Goal: Transaction & Acquisition: Download file/media

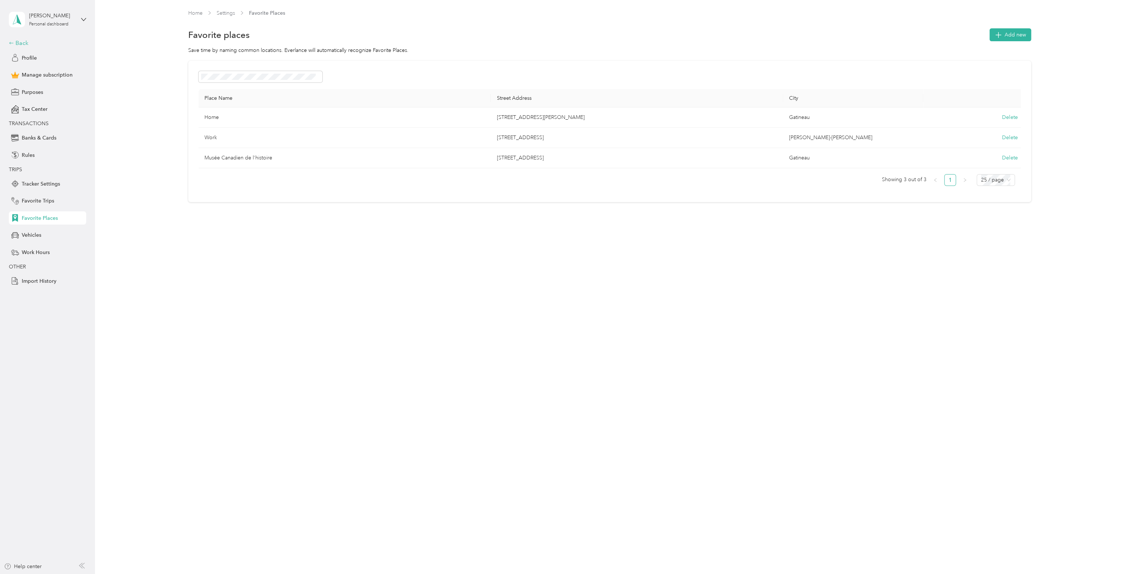
click at [18, 45] on div "Back" at bounding box center [46, 43] width 74 height 9
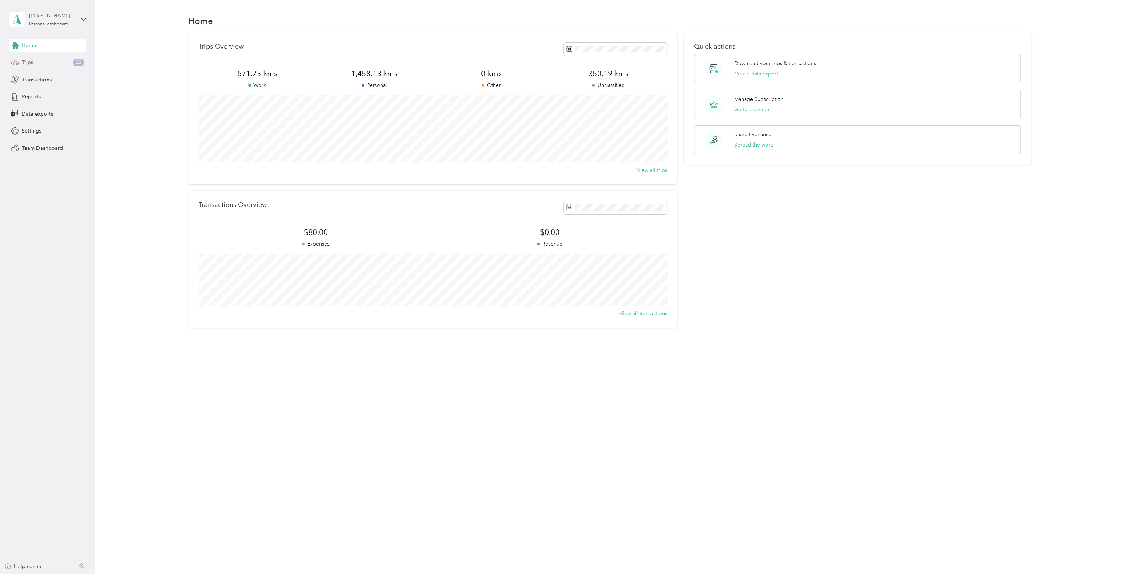
click at [34, 56] on div "Trips 22" at bounding box center [47, 62] width 77 height 13
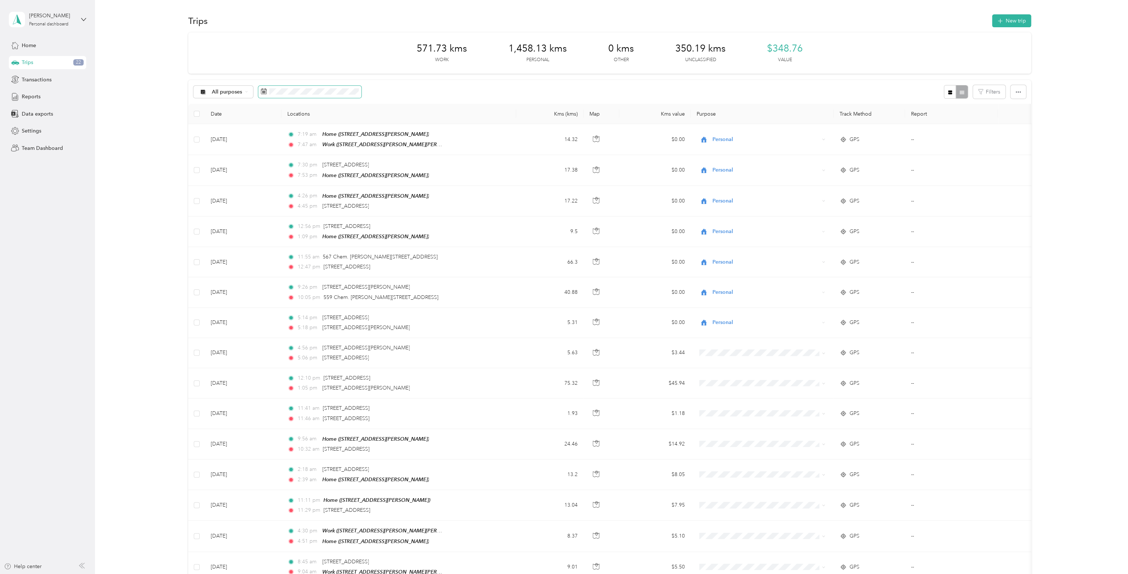
click at [287, 95] on span at bounding box center [309, 92] width 103 height 13
click at [272, 133] on icon at bounding box center [270, 133] width 7 height 7
click at [267, 184] on div "10" at bounding box center [268, 182] width 10 height 9
click at [357, 118] on button "[DATE]" at bounding box center [361, 113] width 45 height 13
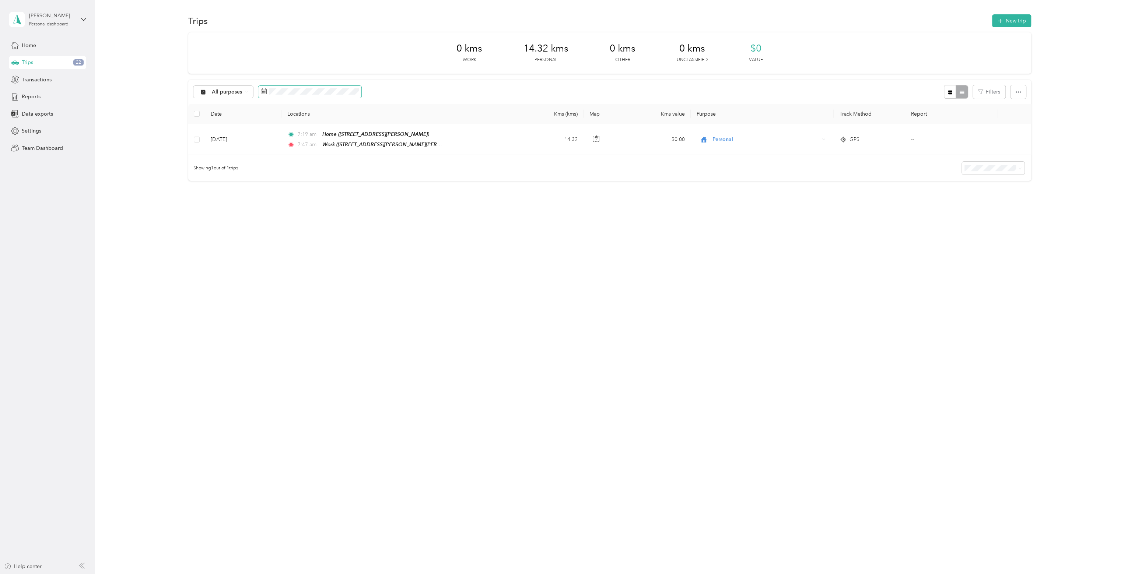
click at [287, 95] on span at bounding box center [309, 92] width 103 height 13
click at [270, 132] on icon at bounding box center [270, 133] width 7 height 7
click at [321, 133] on icon at bounding box center [322, 133] width 7 height 7
click at [268, 184] on div "10" at bounding box center [268, 182] width 10 height 9
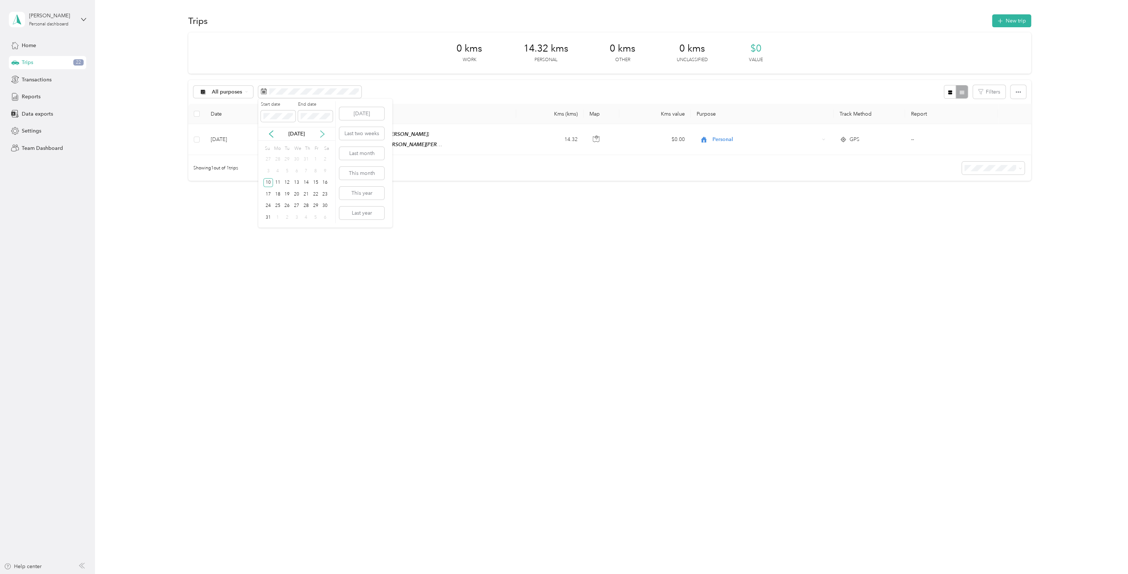
click at [321, 135] on icon at bounding box center [322, 133] width 7 height 7
click at [326, 192] on div "27" at bounding box center [325, 194] width 10 height 9
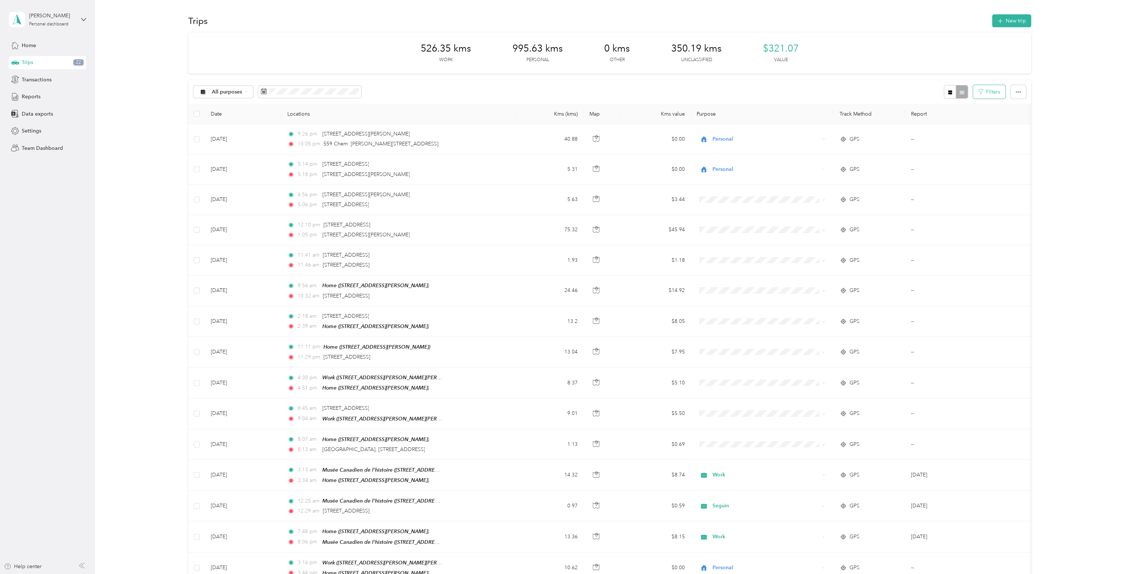
click at [989, 95] on button "Filters" at bounding box center [989, 92] width 32 height 14
click at [1021, 95] on button "button" at bounding box center [1018, 92] width 15 height 14
click at [920, 57] on div "526.35 kms Work 995.63 kms Personal 0 kms Other 350.19 kms Unclassified $321.07…" at bounding box center [609, 52] width 843 height 41
click at [236, 92] on span "All purposes" at bounding box center [227, 92] width 31 height 5
click at [216, 129] on span "Work" at bounding box center [229, 131] width 36 height 8
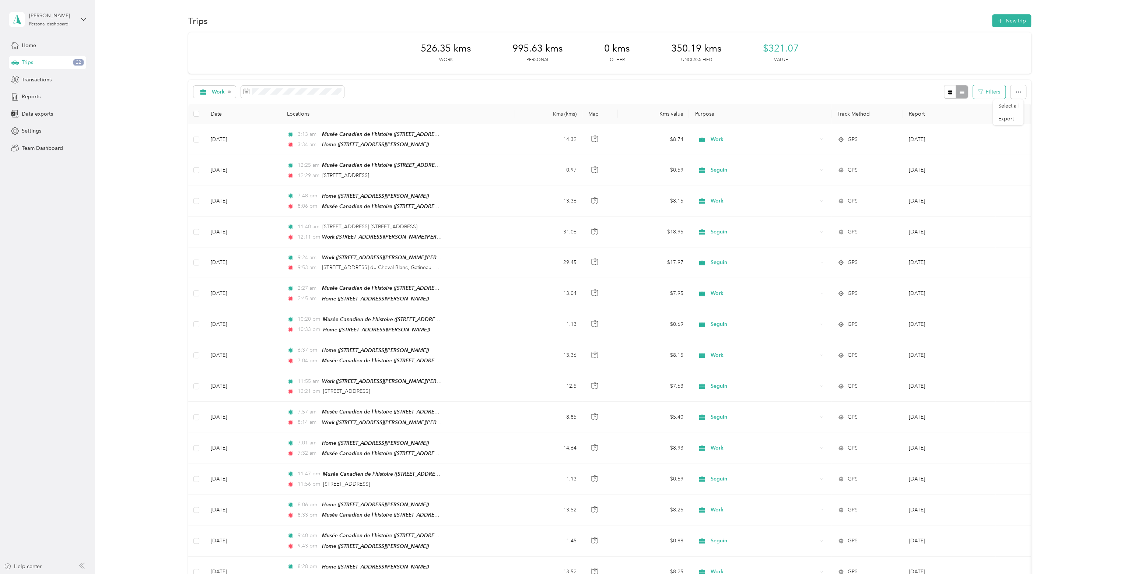
click at [987, 95] on button "Filters" at bounding box center [989, 92] width 32 height 14
click at [867, 84] on div "Work Filters" at bounding box center [609, 92] width 843 height 24
click at [27, 64] on span "Trips" at bounding box center [27, 63] width 11 height 8
click at [1021, 91] on button "button" at bounding box center [1018, 92] width 15 height 14
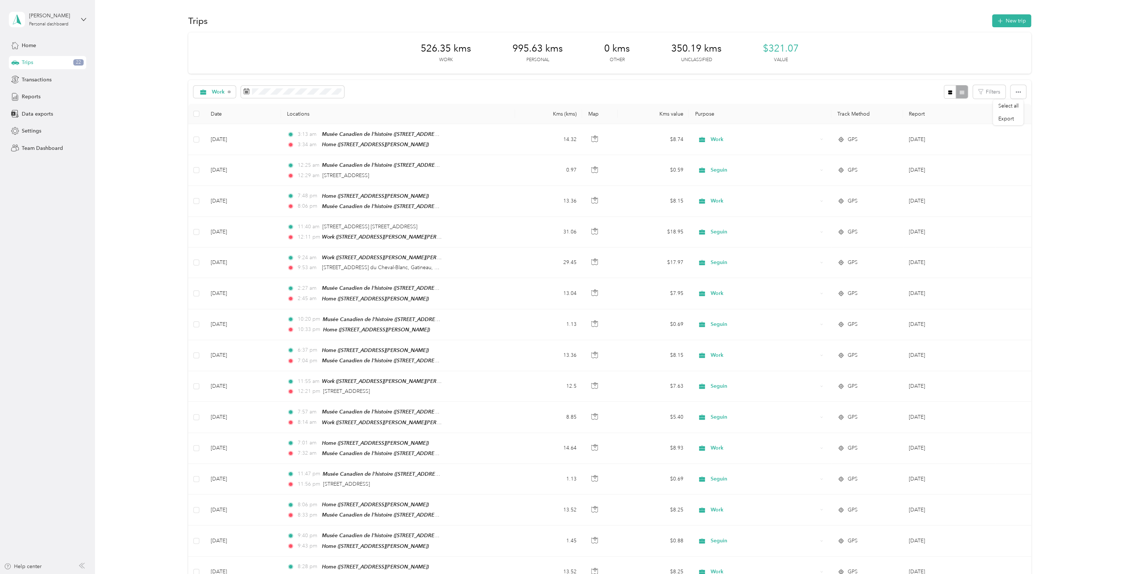
click at [1063, 106] on div "526.35 kms Work 995.63 kms Personal 0 kms Other 350.19 kms Unclassified $321.07…" at bounding box center [609, 489] width 1011 height 915
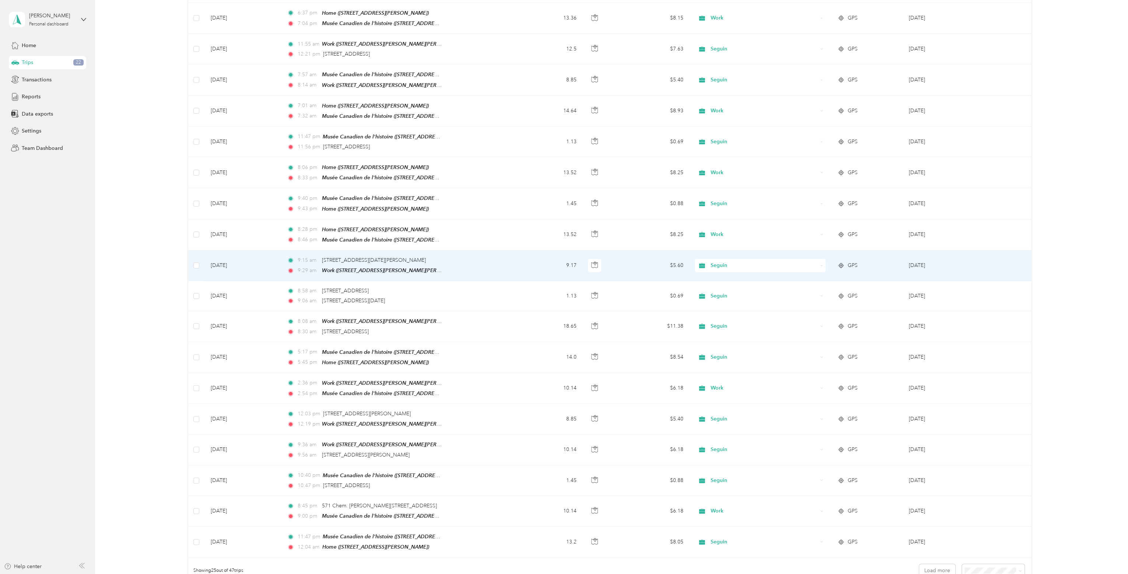
scroll to position [368, 0]
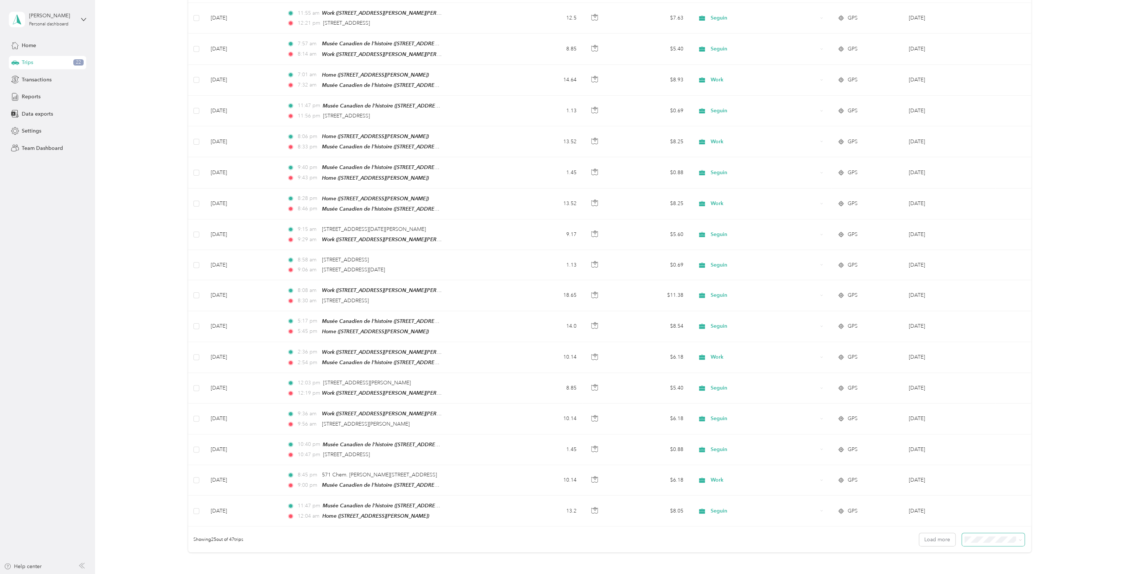
click at [996, 534] on span at bounding box center [993, 540] width 63 height 13
click at [987, 504] on div "50 per load" at bounding box center [991, 503] width 53 height 8
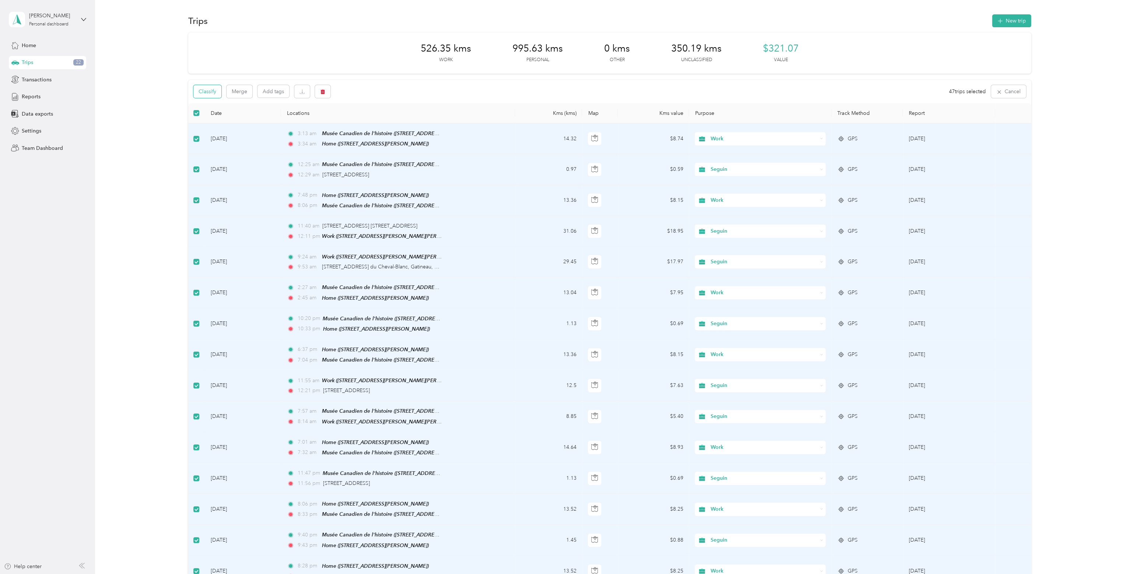
click at [212, 96] on button "Classify" at bounding box center [207, 91] width 28 height 13
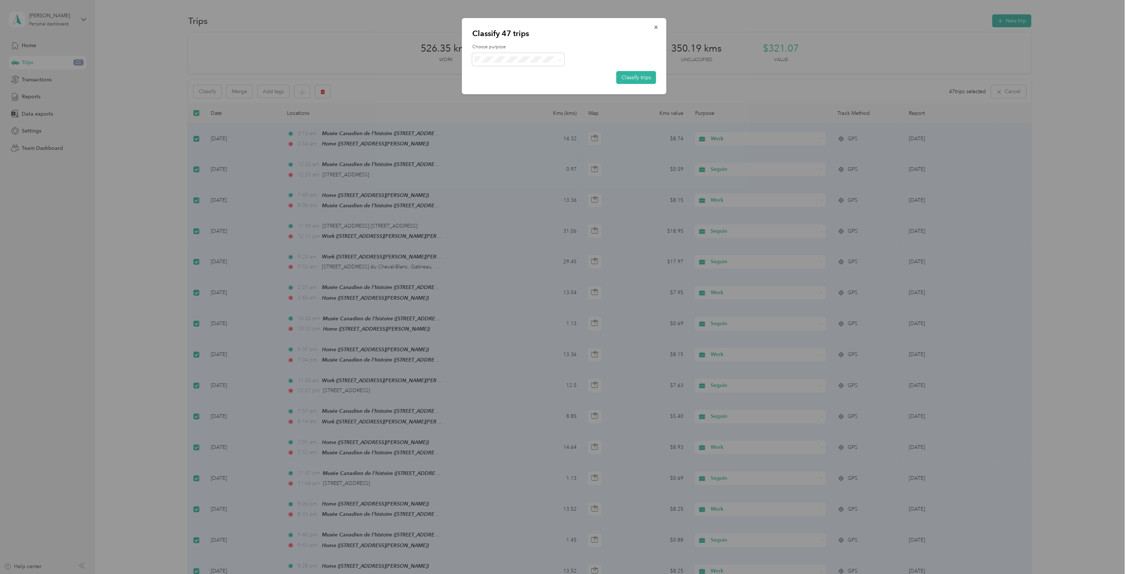
click at [485, 66] on div "Choose purpose Classify trips" at bounding box center [564, 64] width 184 height 40
click at [590, 44] on label "Choose purpose" at bounding box center [564, 47] width 184 height 7
click at [657, 25] on icon "button" at bounding box center [656, 27] width 5 height 5
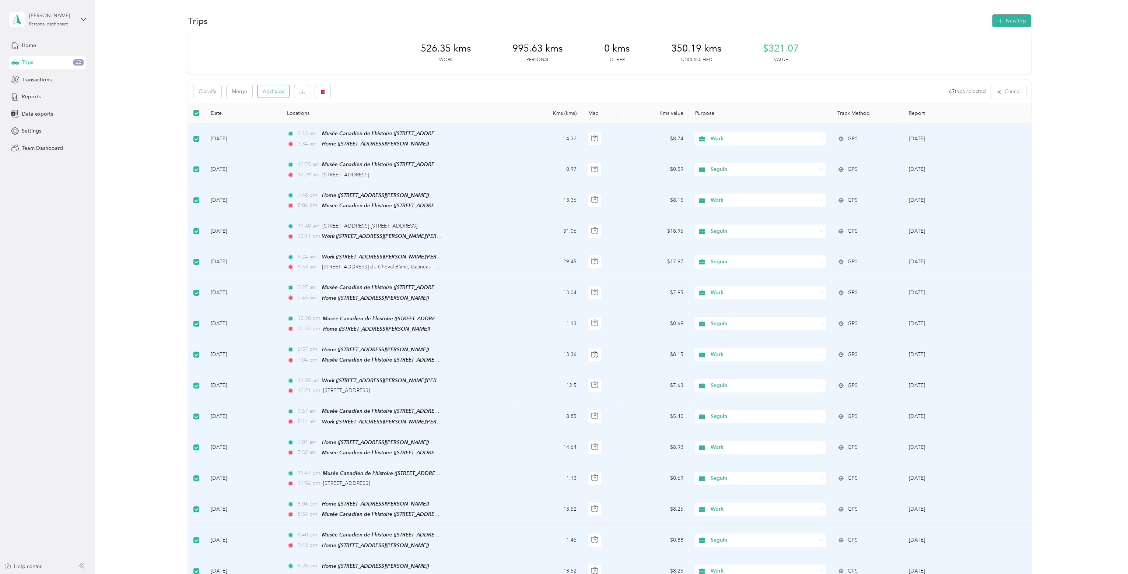
click at [273, 92] on button "Add tags" at bounding box center [274, 91] width 32 height 13
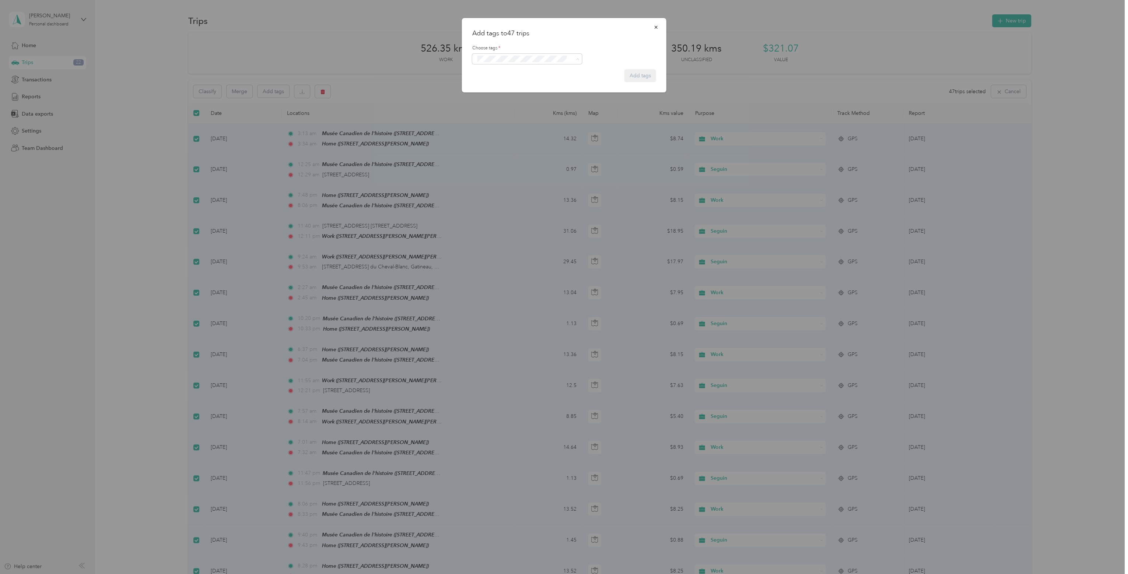
click at [495, 71] on span "17196" at bounding box center [488, 72] width 13 height 7
click at [658, 27] on icon "button" at bounding box center [656, 27] width 5 height 5
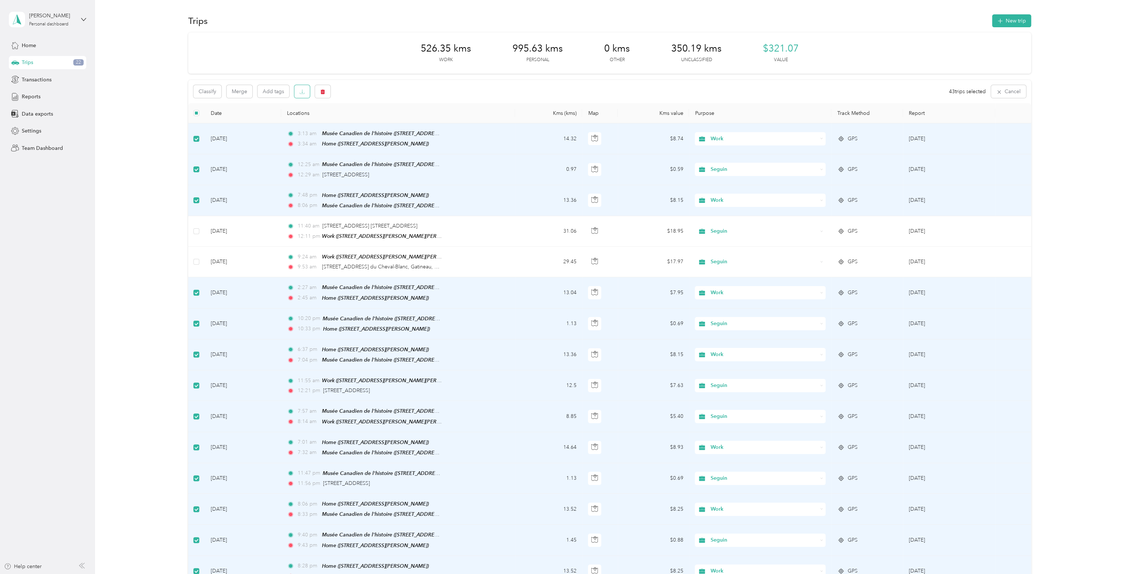
click at [305, 89] on button "button" at bounding box center [301, 91] width 15 height 13
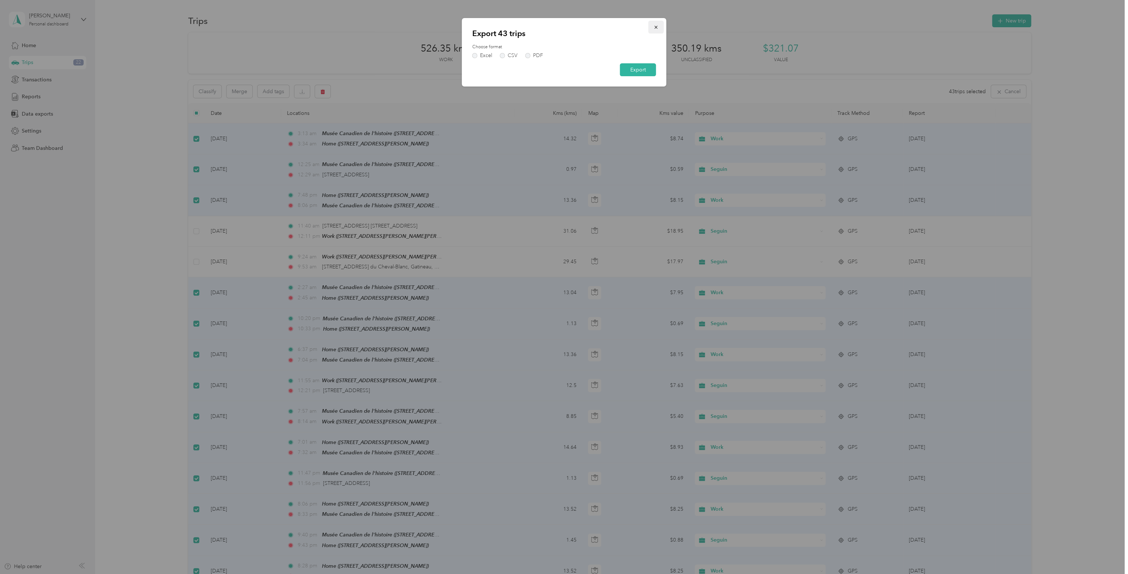
click at [657, 28] on icon "button" at bounding box center [656, 27] width 5 height 5
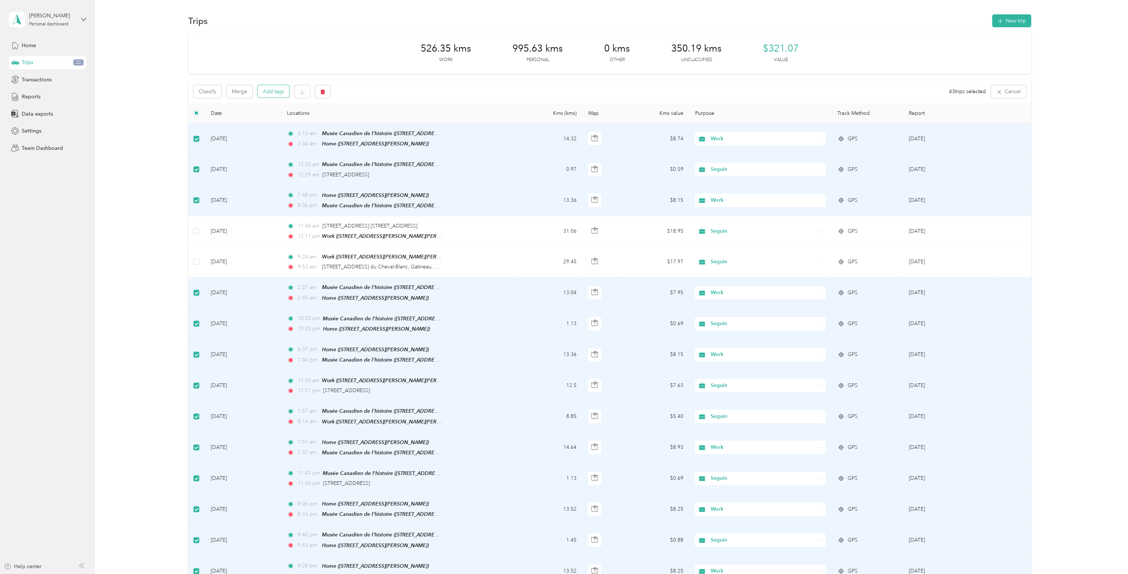
click at [287, 97] on button "Add tags" at bounding box center [274, 91] width 32 height 13
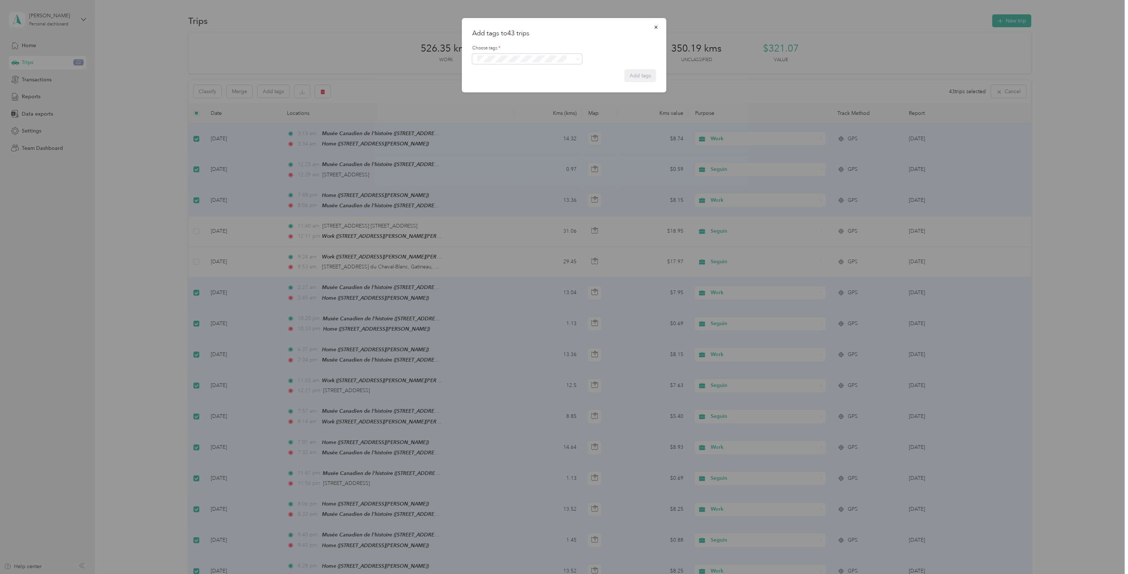
drag, startPoint x: 494, startPoint y: 71, endPoint x: 498, endPoint y: 70, distance: 3.8
click at [494, 70] on span "17196" at bounding box center [488, 72] width 13 height 7
click at [638, 74] on button "Add tags" at bounding box center [641, 77] width 32 height 13
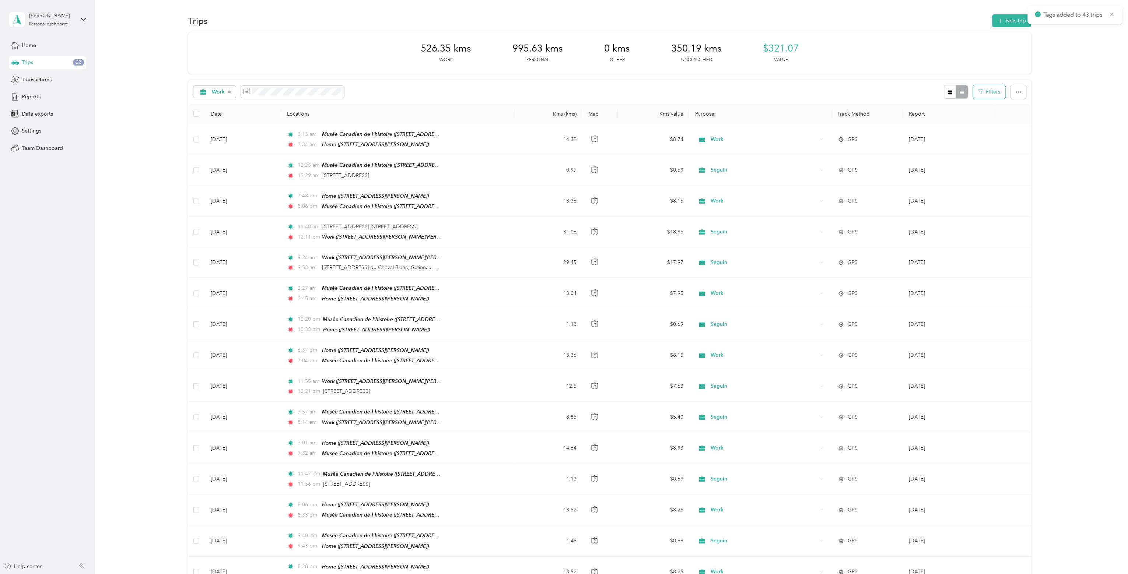
click at [990, 92] on button "Filters" at bounding box center [989, 92] width 32 height 14
click at [1017, 92] on icon "button" at bounding box center [1018, 92] width 5 height 5
click at [987, 94] on button "Filters" at bounding box center [989, 92] width 32 height 14
click at [36, 116] on span "Data exports" at bounding box center [37, 114] width 31 height 8
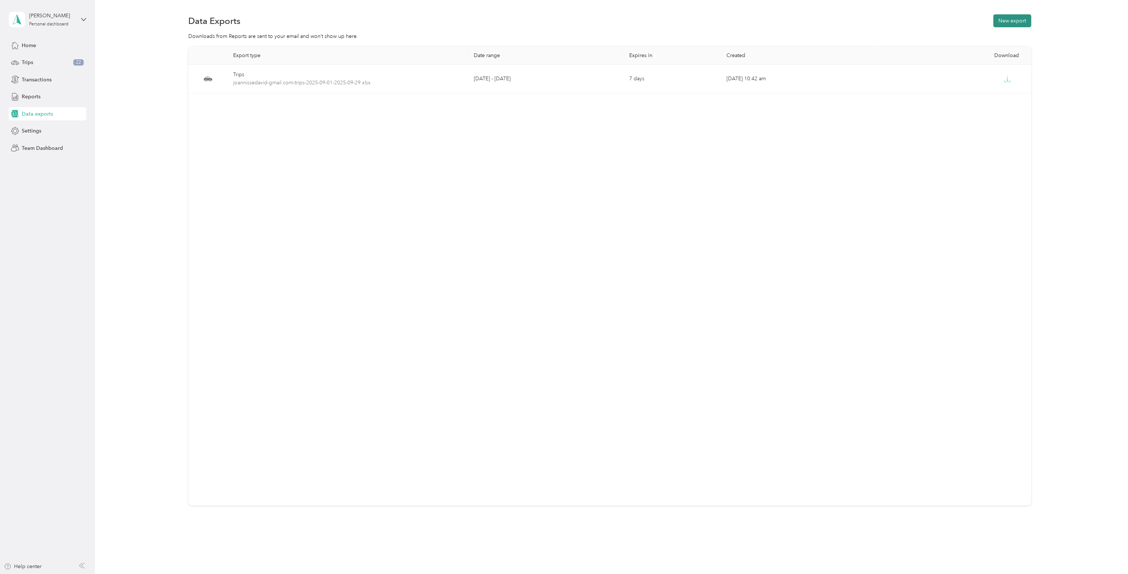
click at [1006, 16] on button "New export" at bounding box center [1012, 20] width 38 height 13
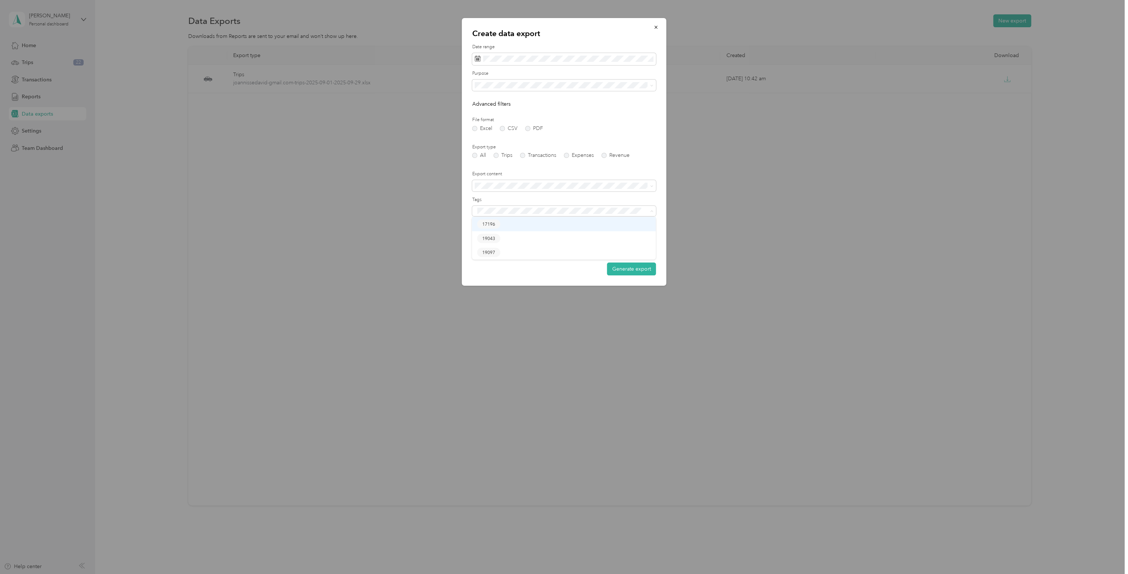
click at [494, 226] on span "17196" at bounding box center [488, 224] width 13 height 7
click at [483, 99] on icon at bounding box center [484, 101] width 7 height 7
click at [482, 150] on div "10" at bounding box center [483, 150] width 10 height 9
click at [539, 105] on div "[DATE]" at bounding box center [510, 102] width 77 height 14
click at [538, 103] on icon at bounding box center [535, 101] width 7 height 7
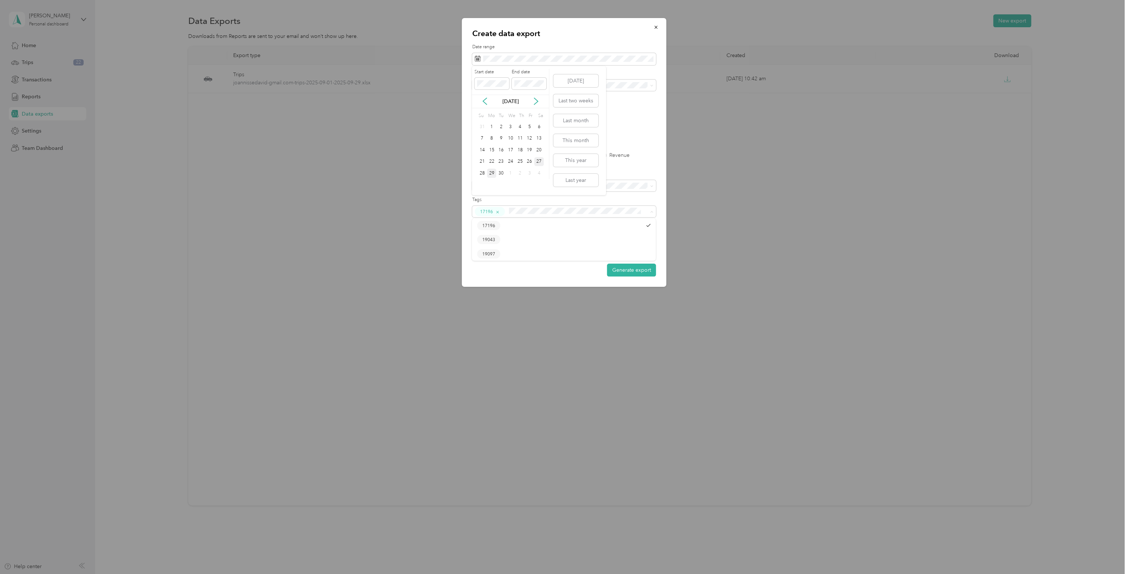
click at [540, 159] on div "27" at bounding box center [539, 161] width 10 height 9
click at [640, 120] on label "File format" at bounding box center [564, 120] width 184 height 7
click at [643, 181] on span at bounding box center [564, 186] width 184 height 12
click at [653, 186] on icon at bounding box center [651, 186] width 3 height 3
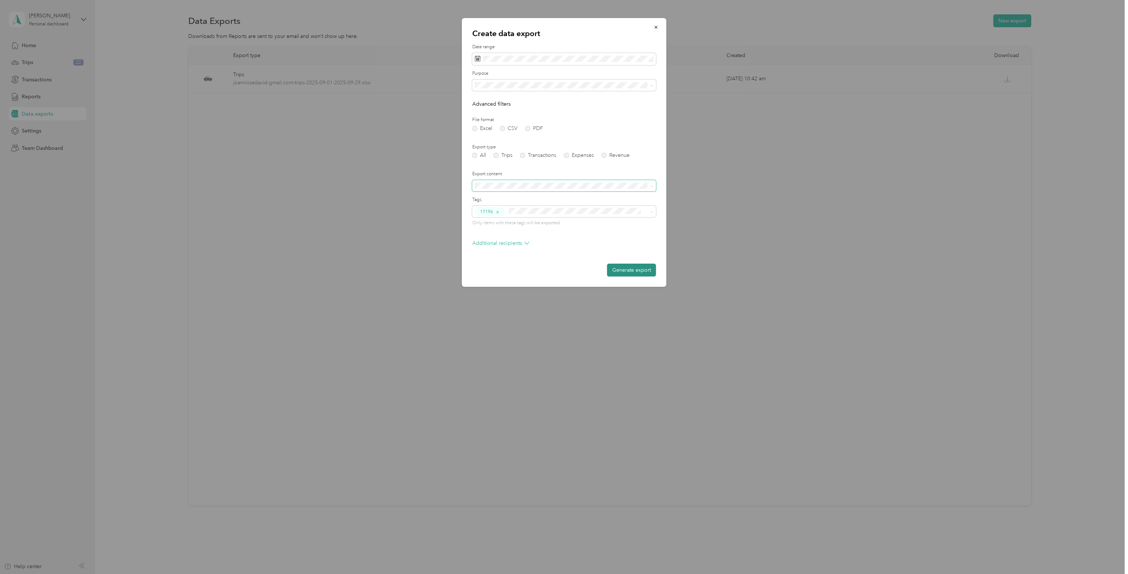
click at [615, 273] on button "Generate export" at bounding box center [631, 270] width 49 height 13
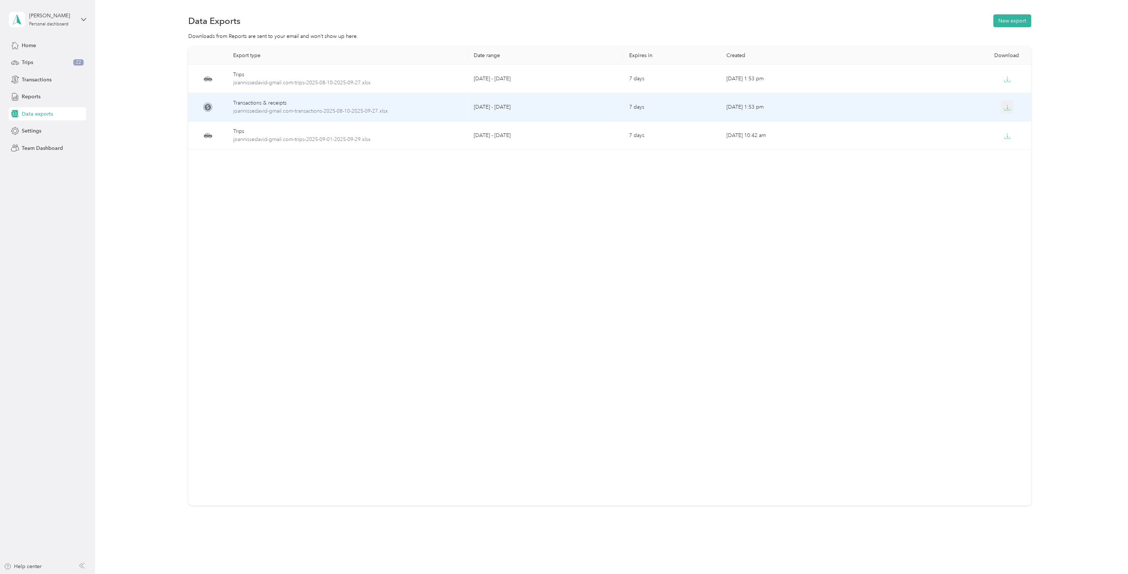
click at [1004, 109] on icon "button" at bounding box center [1007, 109] width 6 height 1
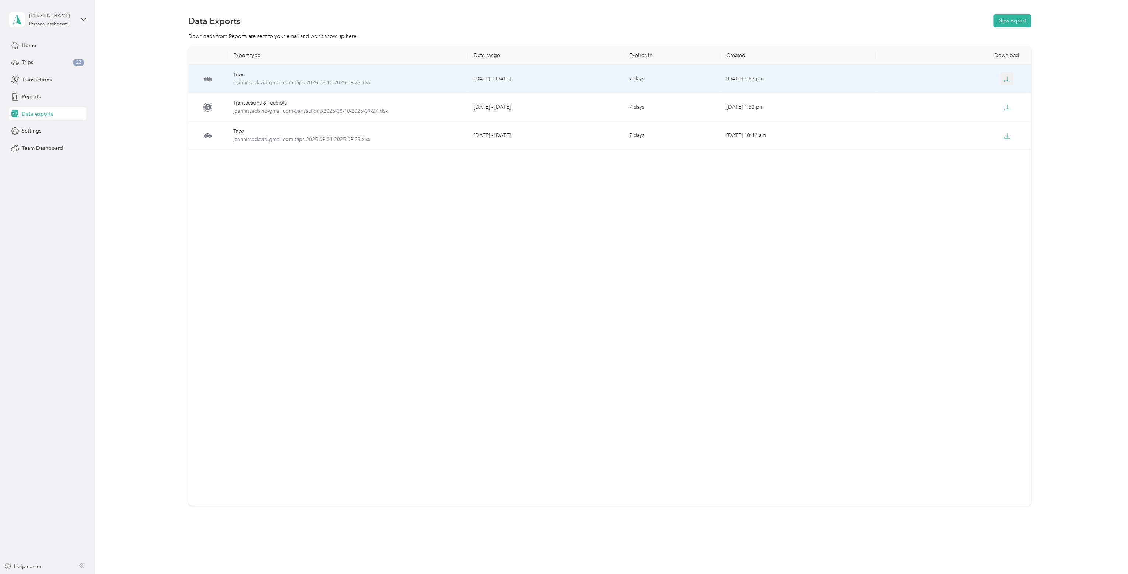
click at [1005, 81] on icon "button" at bounding box center [1007, 79] width 7 height 7
